Goal: Find contact information: Find contact information

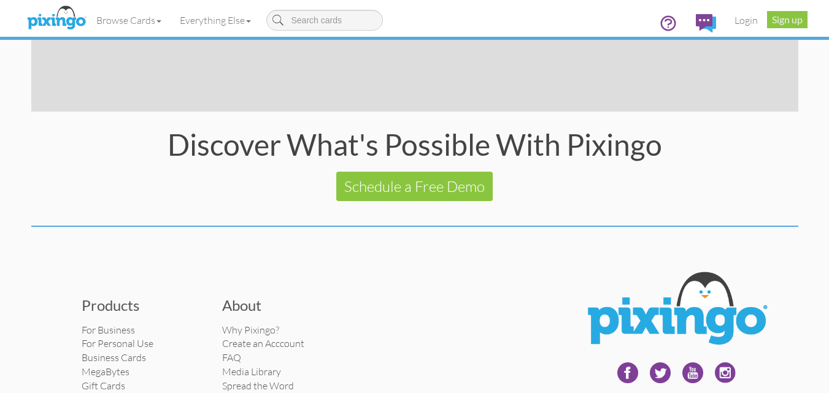
scroll to position [2490, 0]
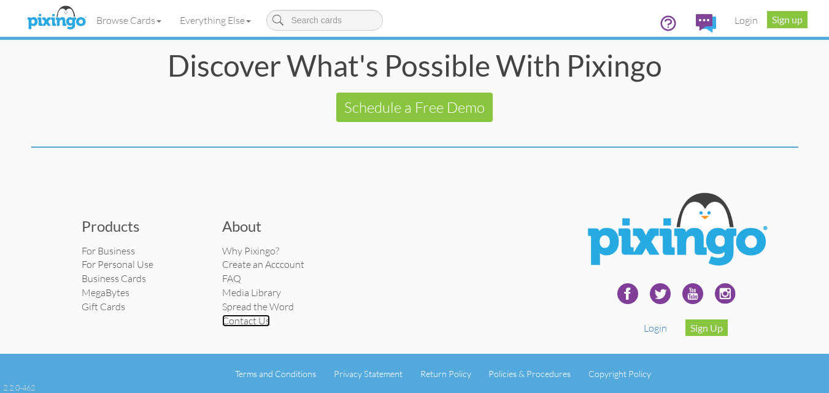
click at [247, 321] on link "Contact Us" at bounding box center [246, 321] width 48 height 12
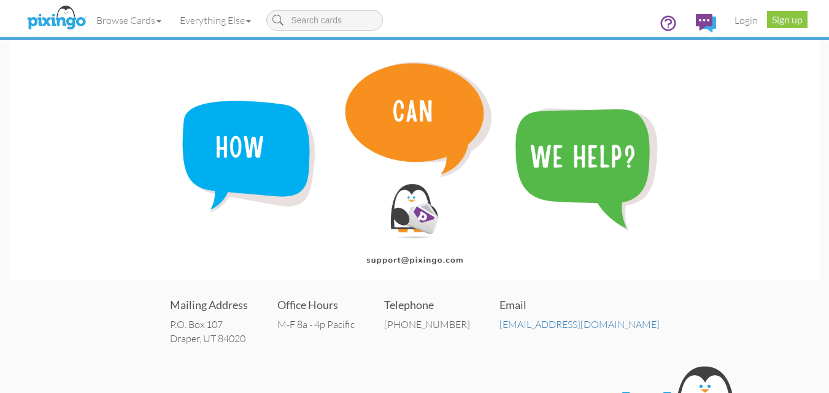
scroll to position [61, 0]
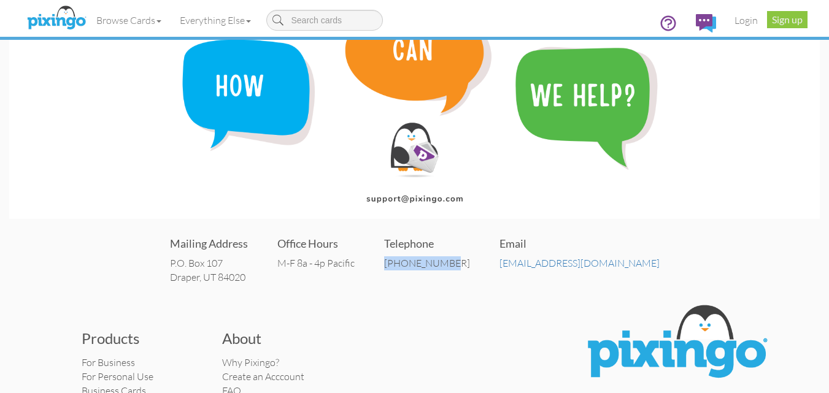
drag, startPoint x: 493, startPoint y: 265, endPoint x: 428, endPoint y: 263, distance: 65.0
click at [428, 263] on div "Mailing Address P.O. [STREET_ADDRESS] Office Hours M-F 8a - 4p Pacific Telephon…" at bounding box center [414, 260] width 810 height 74
copy div "[PHONE_NUMBER]"
drag, startPoint x: 615, startPoint y: 264, endPoint x: 513, endPoint y: 267, distance: 101.3
click at [513, 267] on div "Mailing Address P.O. [STREET_ADDRESS] Office Hours M-F 8a - 4p Pacific Telephon…" at bounding box center [414, 260] width 810 height 74
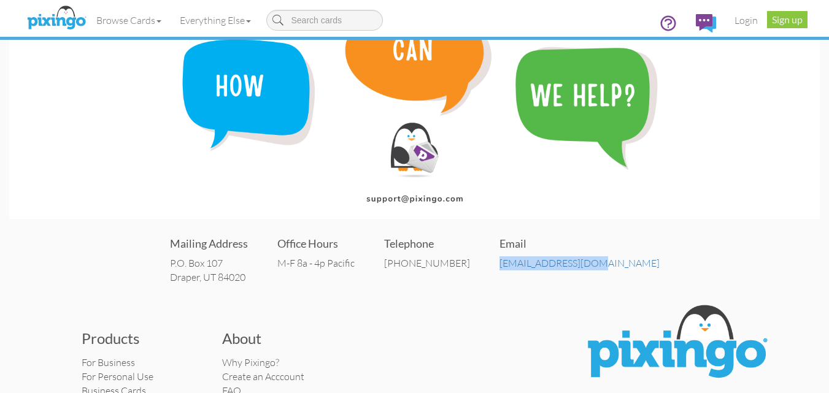
copy link "[EMAIL_ADDRESS][DOMAIN_NAME]"
